Goal: Navigation & Orientation: Find specific page/section

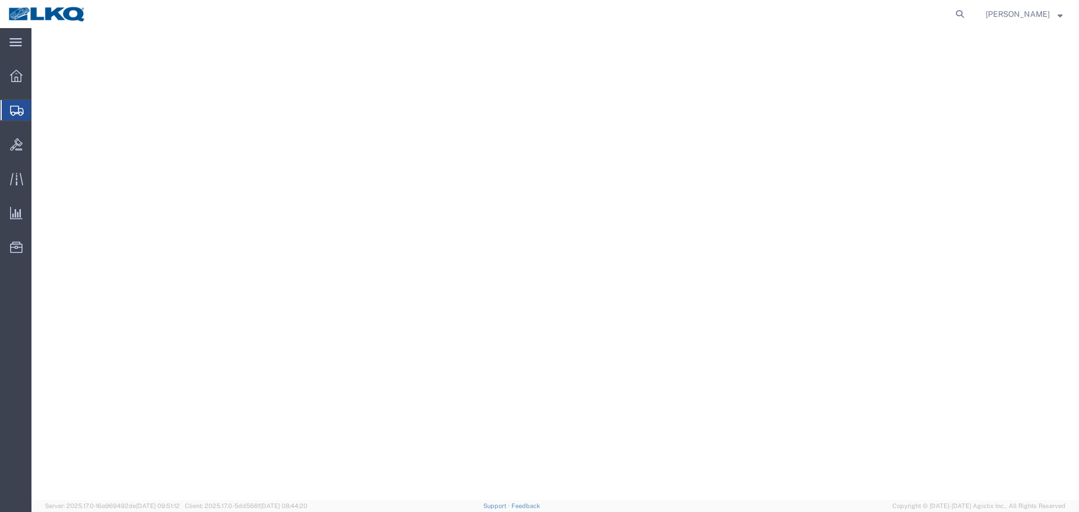
select select
select select "50211"
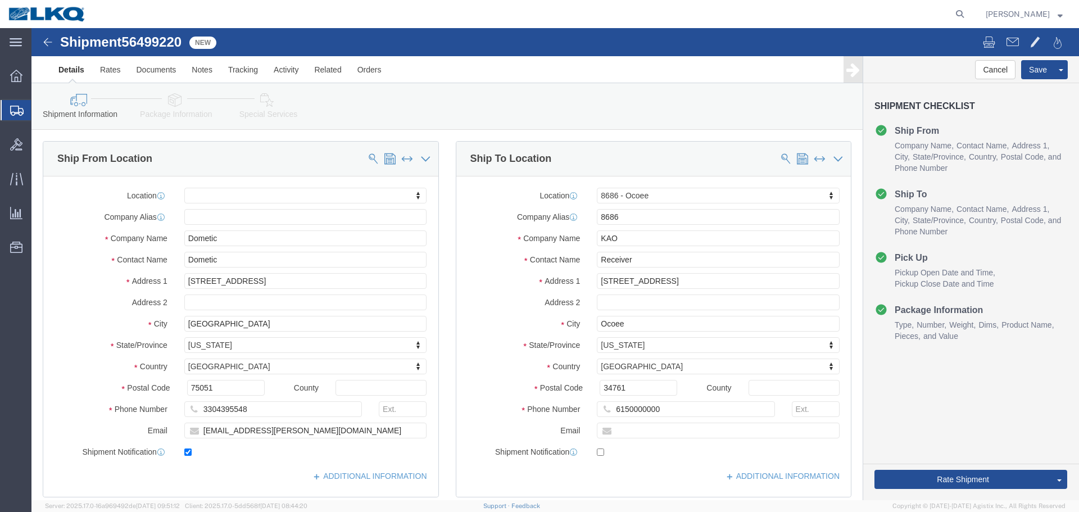
click at [67, 16] on img at bounding box center [47, 14] width 79 height 17
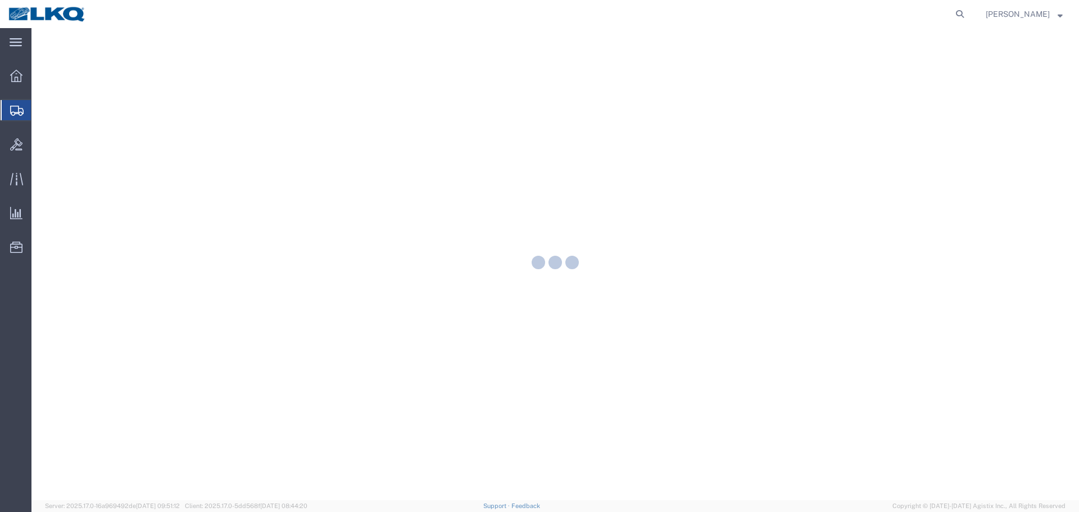
click at [49, 16] on img at bounding box center [47, 14] width 79 height 17
click at [53, 15] on img at bounding box center [47, 14] width 79 height 17
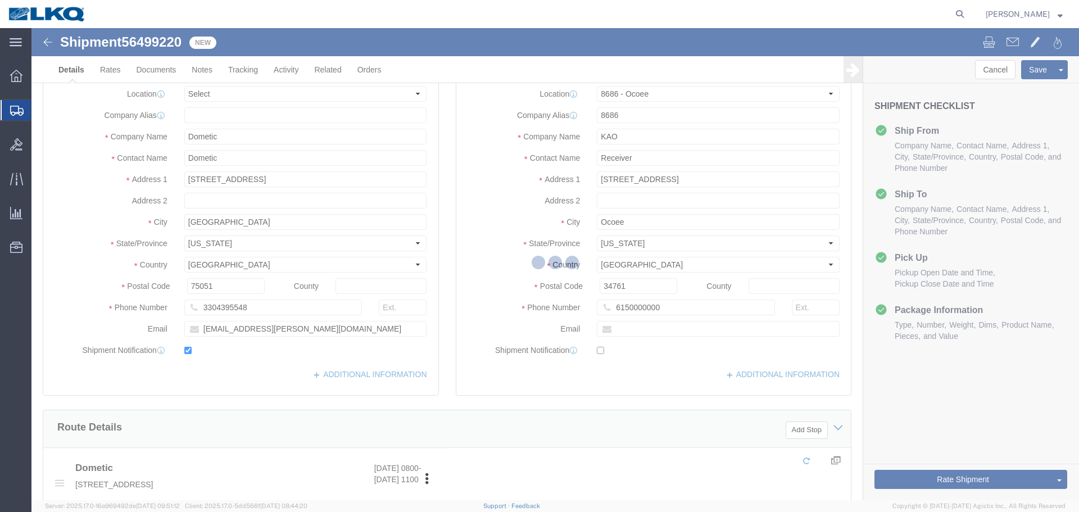
click at [79, 18] on img at bounding box center [47, 14] width 79 height 17
click at [70, 18] on img at bounding box center [47, 14] width 79 height 17
